Goal: Information Seeking & Learning: Learn about a topic

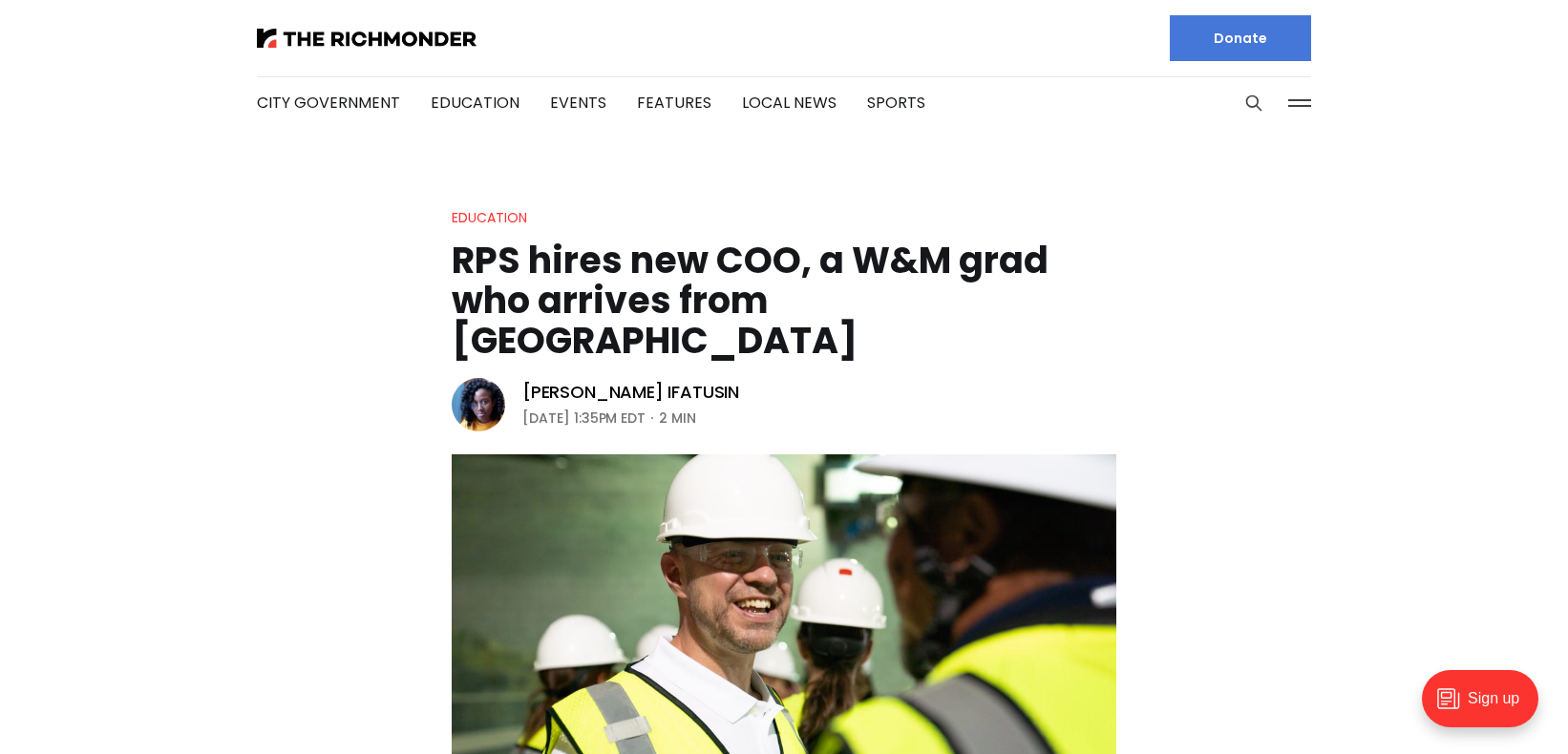
click at [1195, 307] on header "Education RPS hires new COO, a W&M grad who arrives from [GEOGRAPHIC_DATA] [PER…" at bounding box center [784, 560] width 1568 height 709
click at [312, 34] on img at bounding box center [366, 37] width 220 height 19
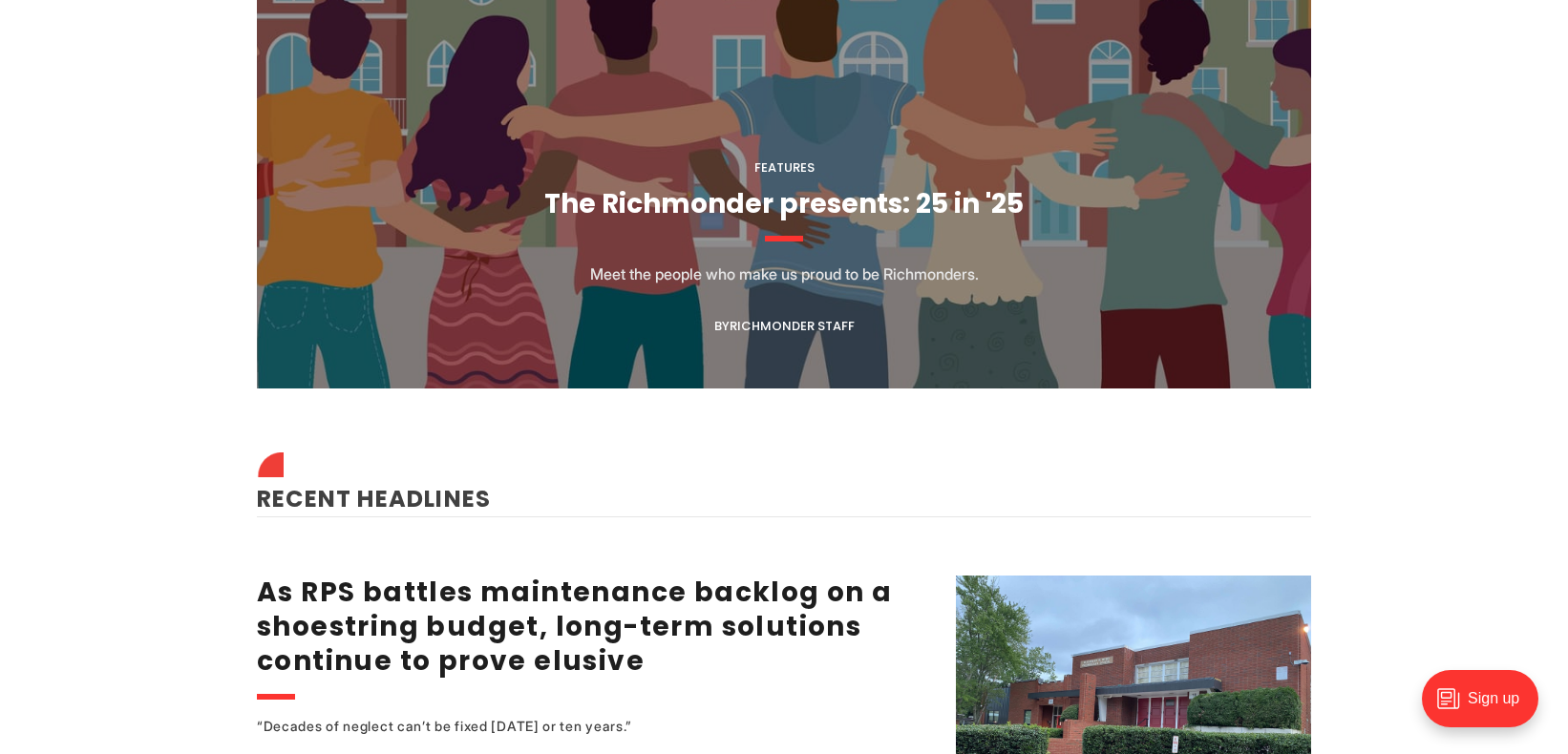
scroll to position [1959, 0]
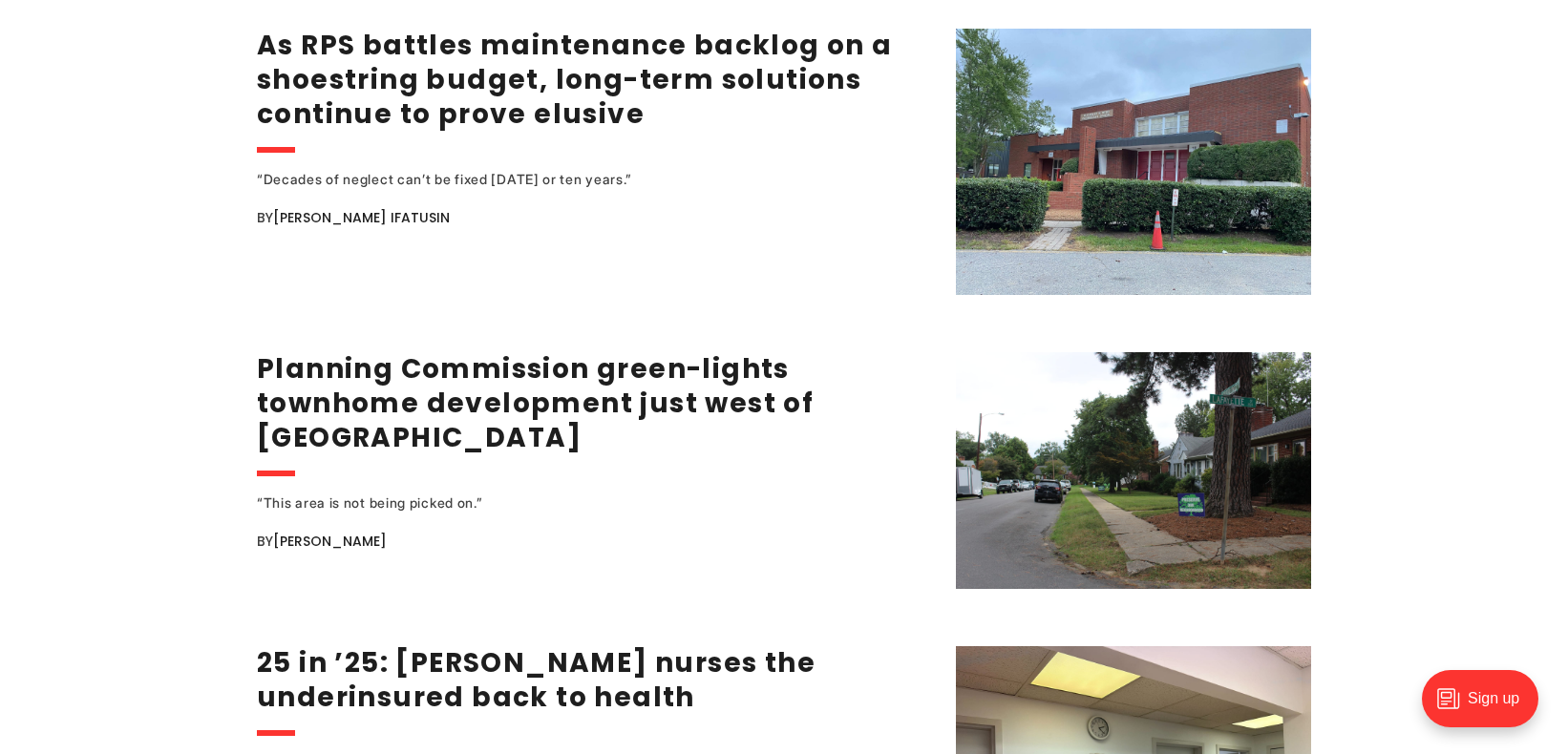
scroll to position [2506, 0]
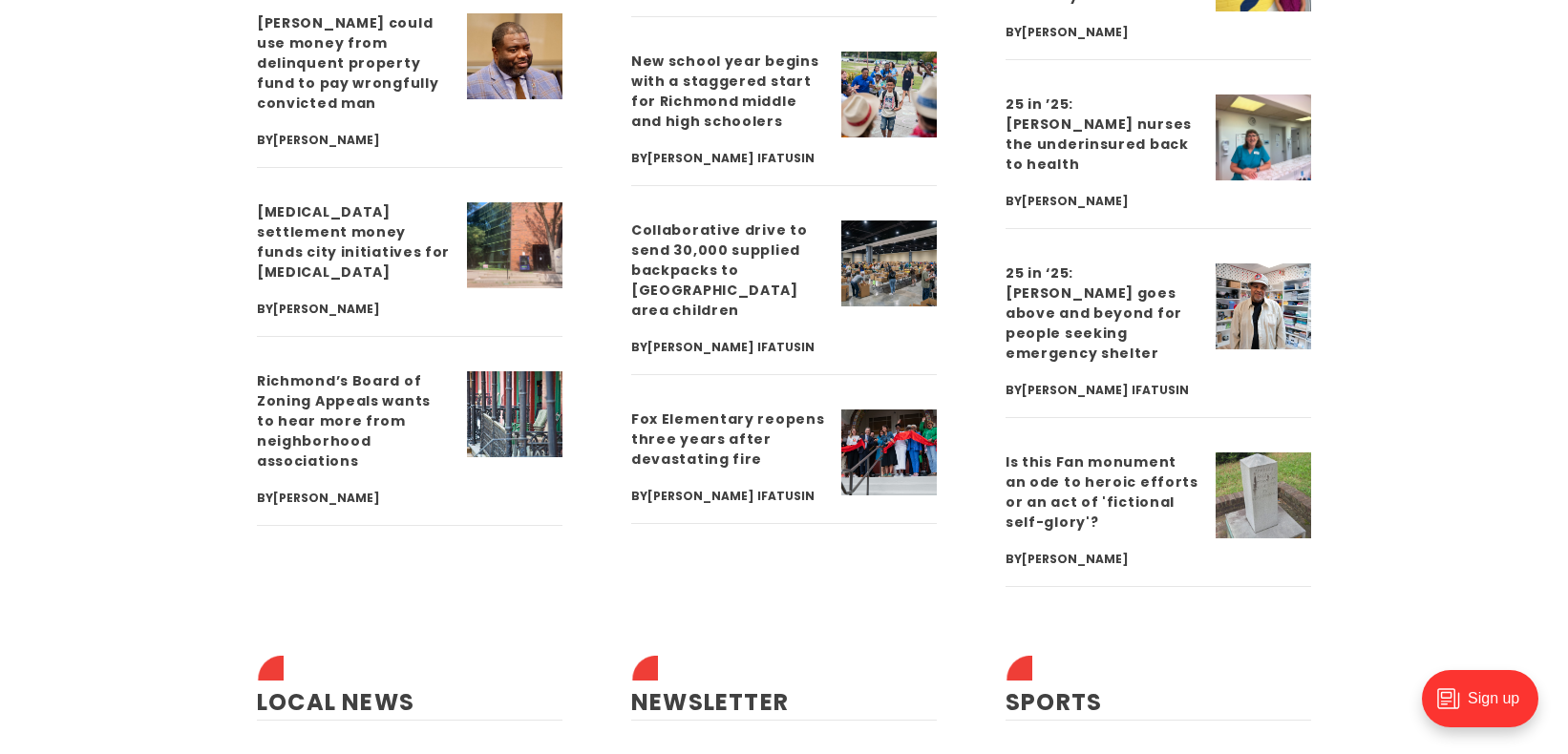
scroll to position [5358, 0]
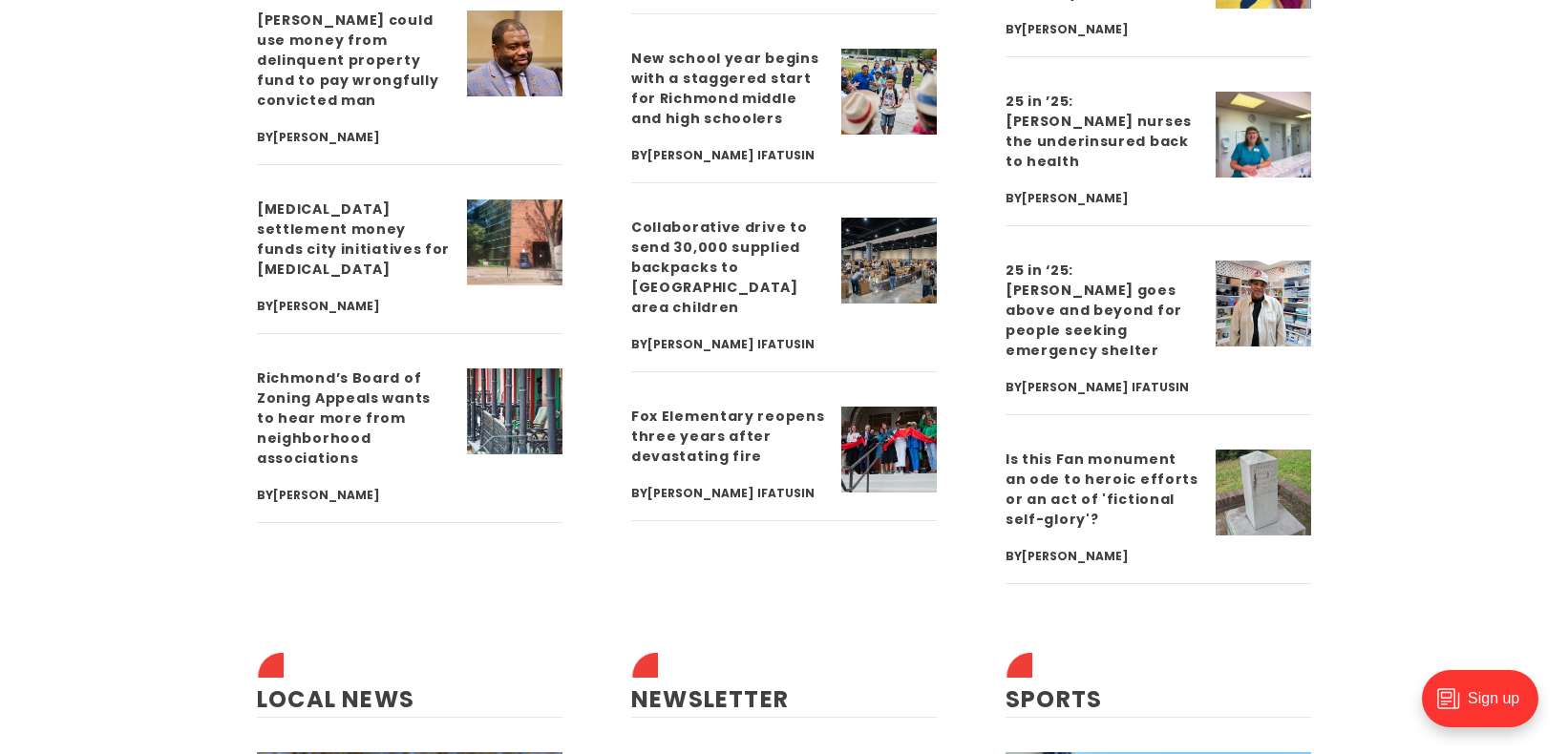
click at [599, 541] on section "City Government Planning Commission green-lights townhome development just west…" at bounding box center [784, 666] width 1116 height 2660
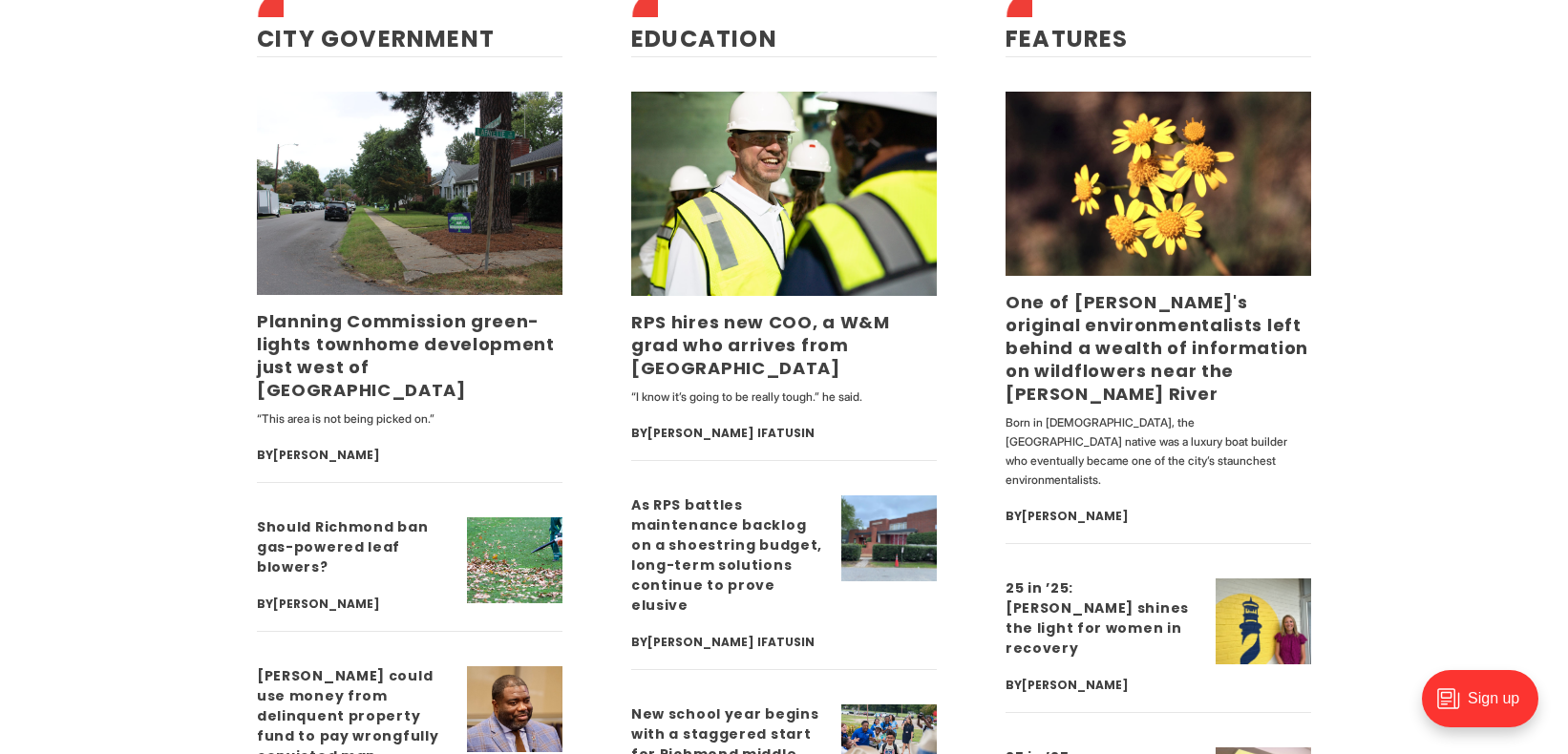
scroll to position [4461, 0]
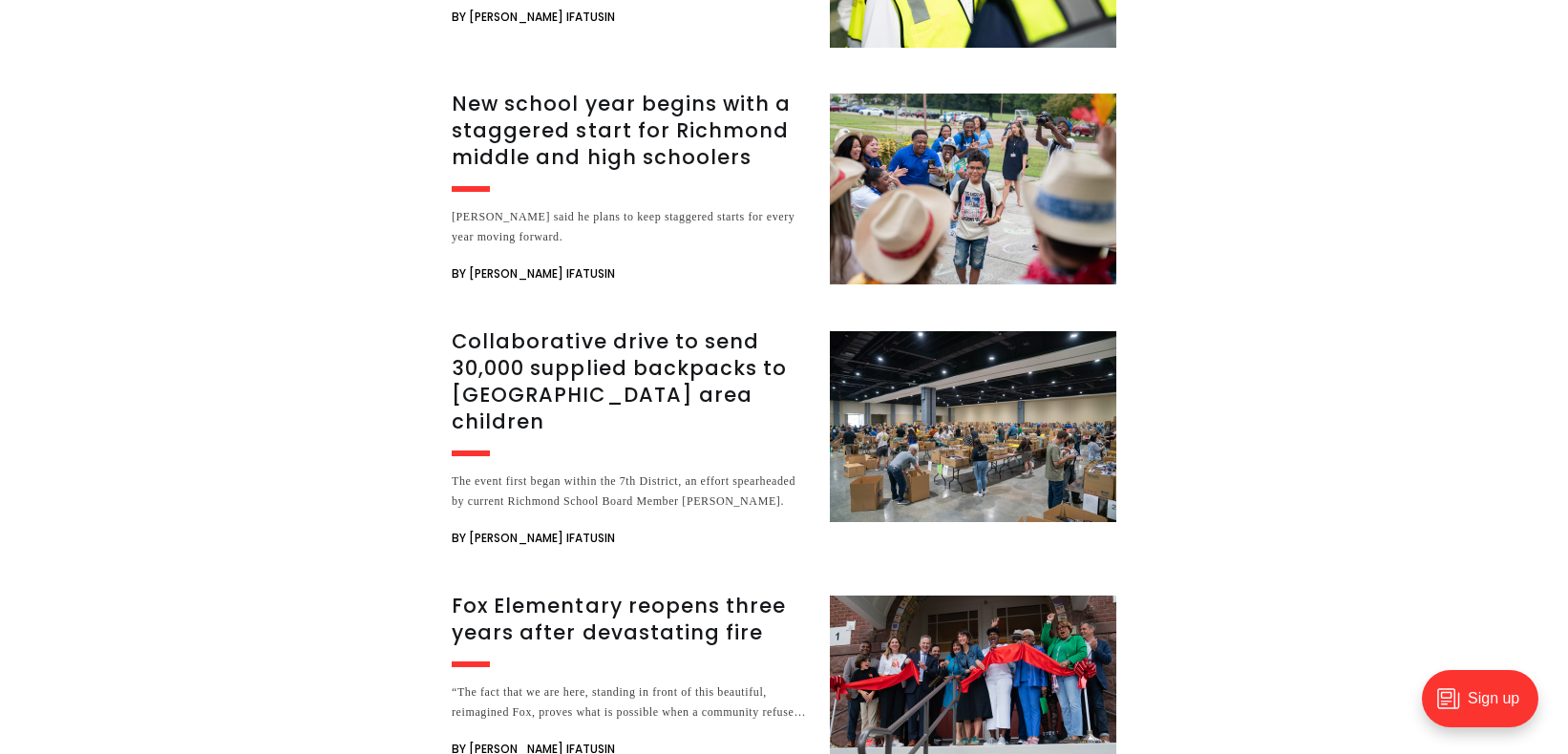
scroll to position [5001, 0]
